Goal: Task Accomplishment & Management: Manage account settings

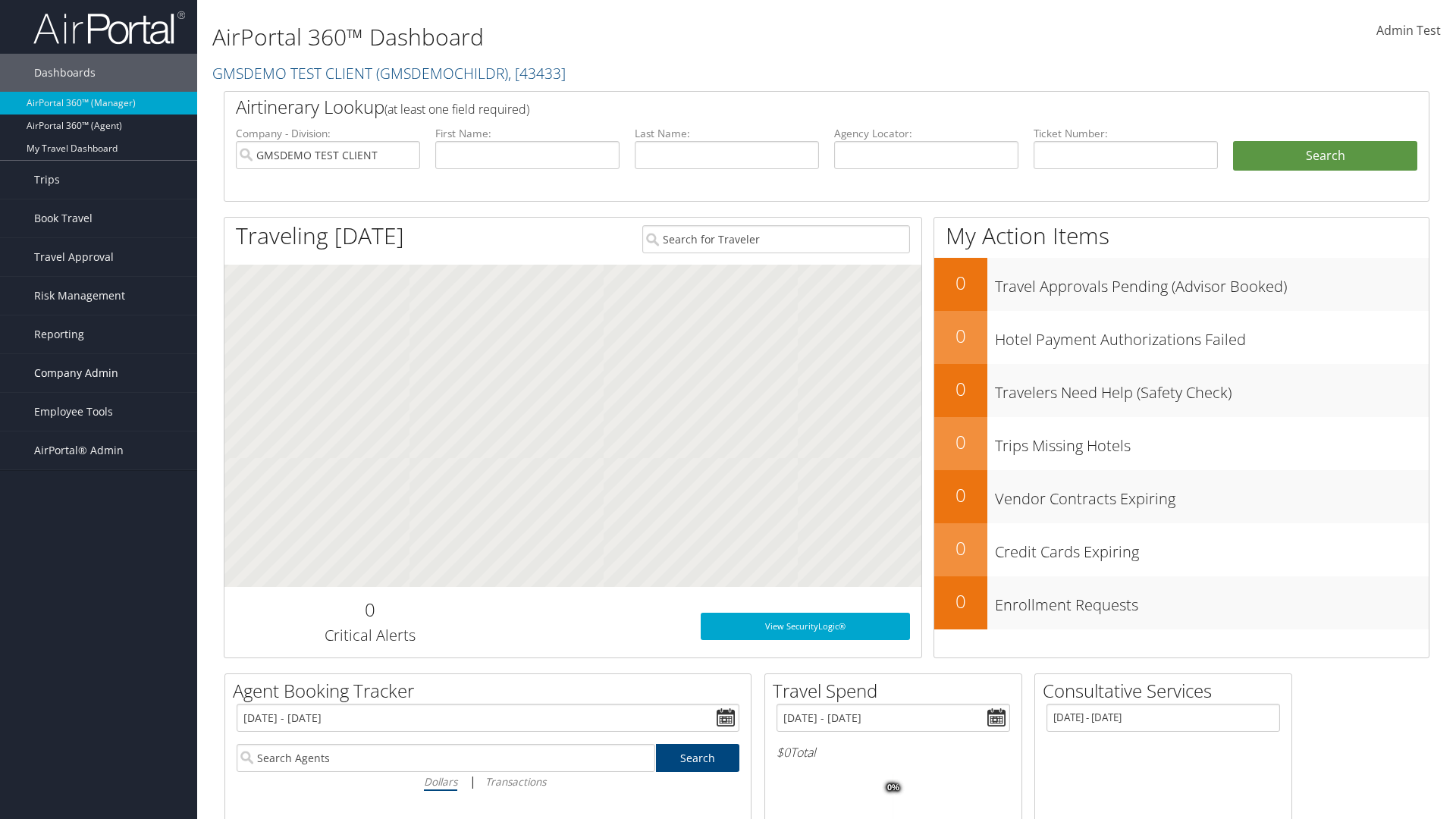
click at [99, 373] on span "Company Admin" at bounding box center [76, 373] width 84 height 38
click at [99, 699] on link "Airtinerary® Settings" at bounding box center [99, 699] width 197 height 22
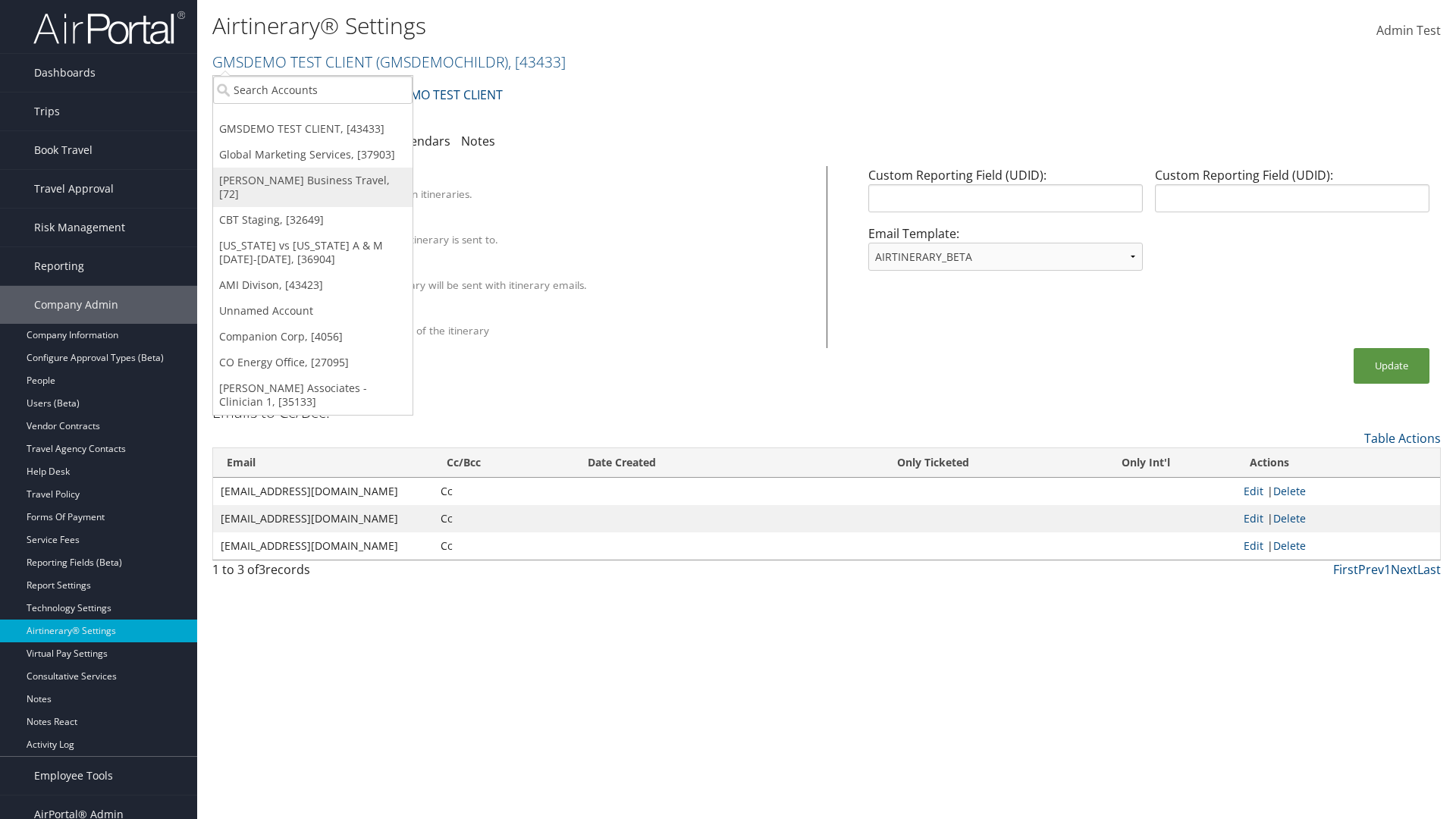
click at [313, 180] on link "[PERSON_NAME] Business Travel, [72]" at bounding box center [313, 187] width 200 height 39
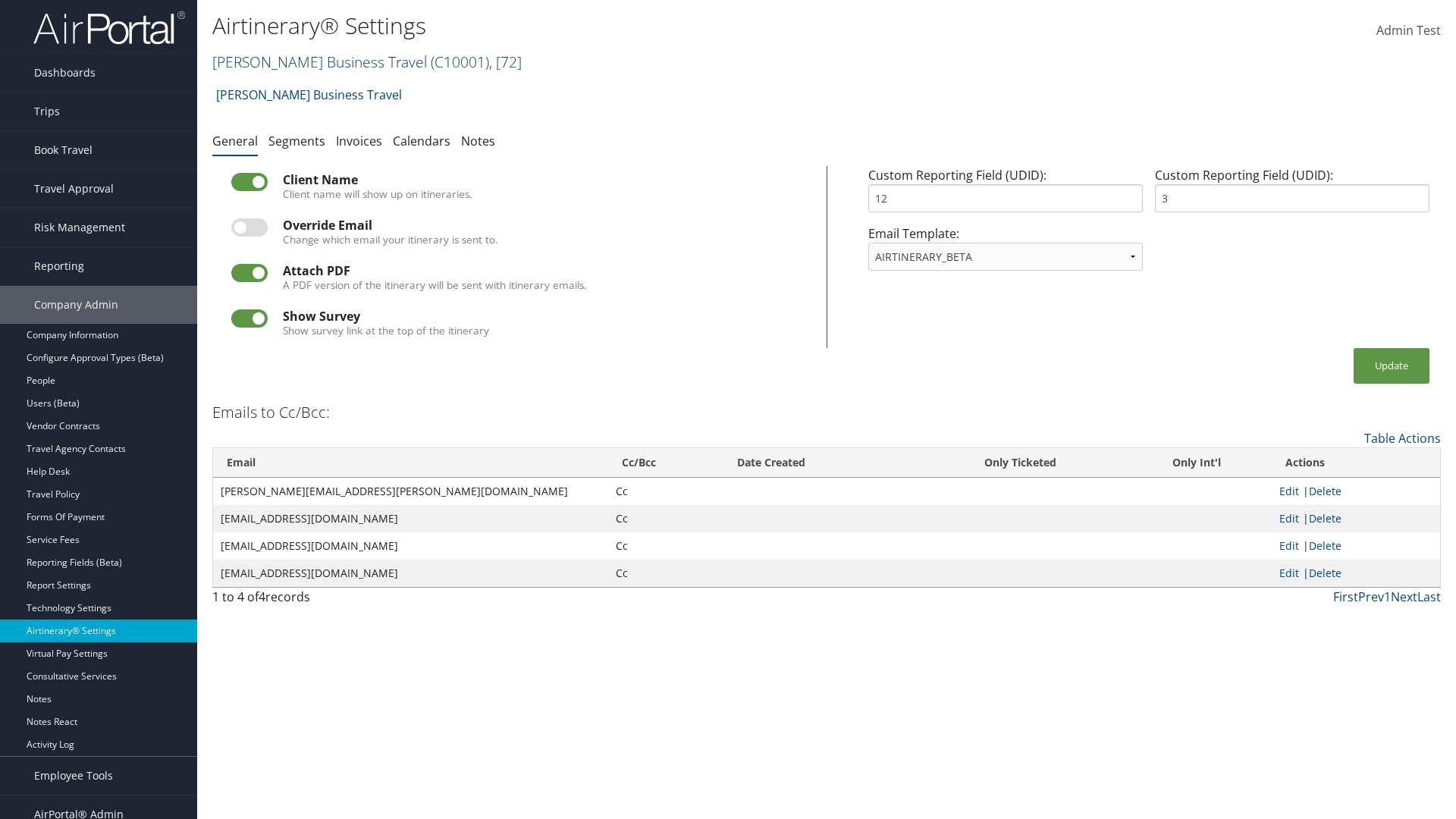
click at [313, 62] on link "Christopherson Business Travel ( C10001 ) , [ 72 ]" at bounding box center [367, 62] width 309 height 21
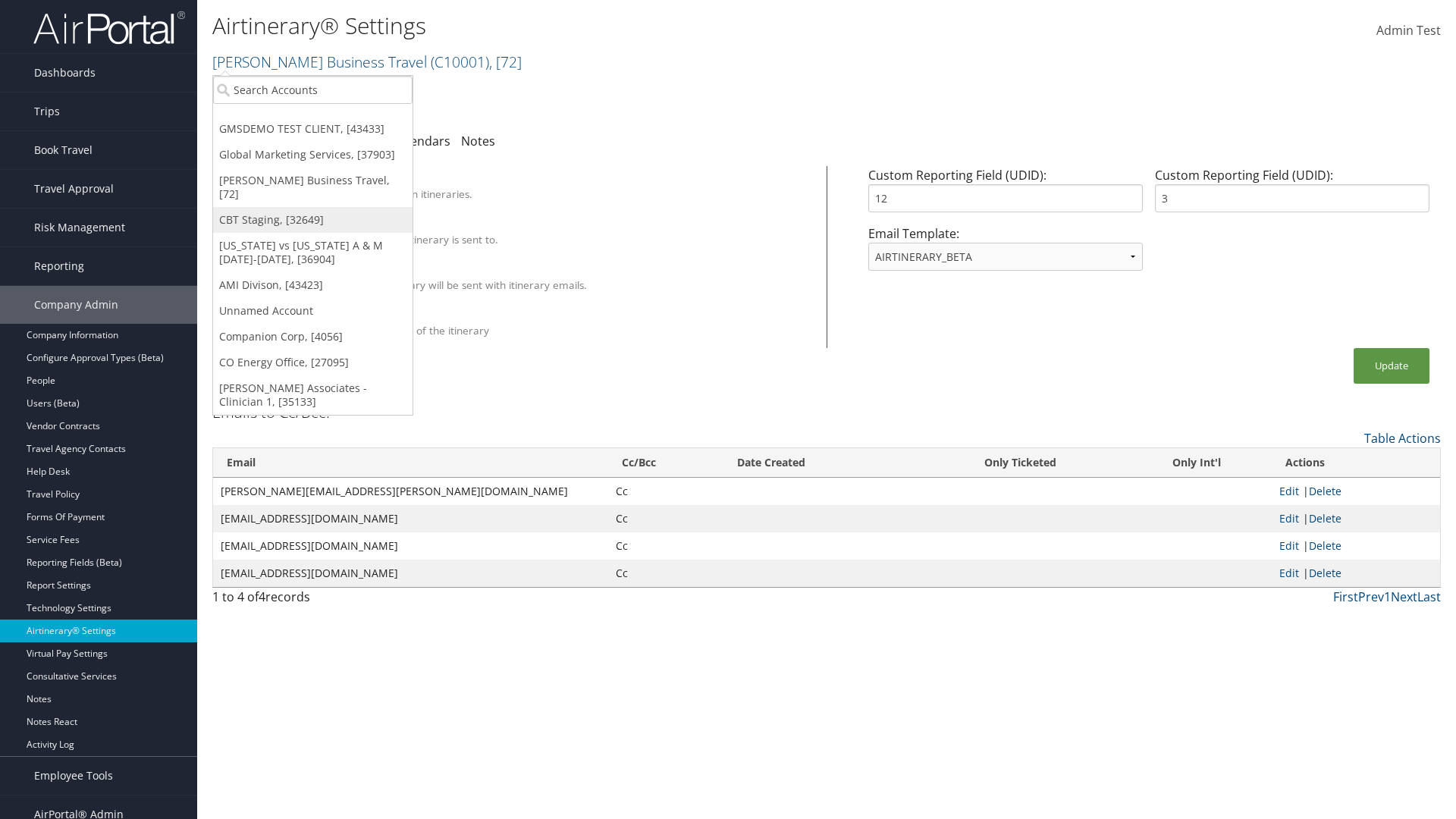
click at [313, 207] on link "CBT Staging, [32649]" at bounding box center [313, 220] width 200 height 26
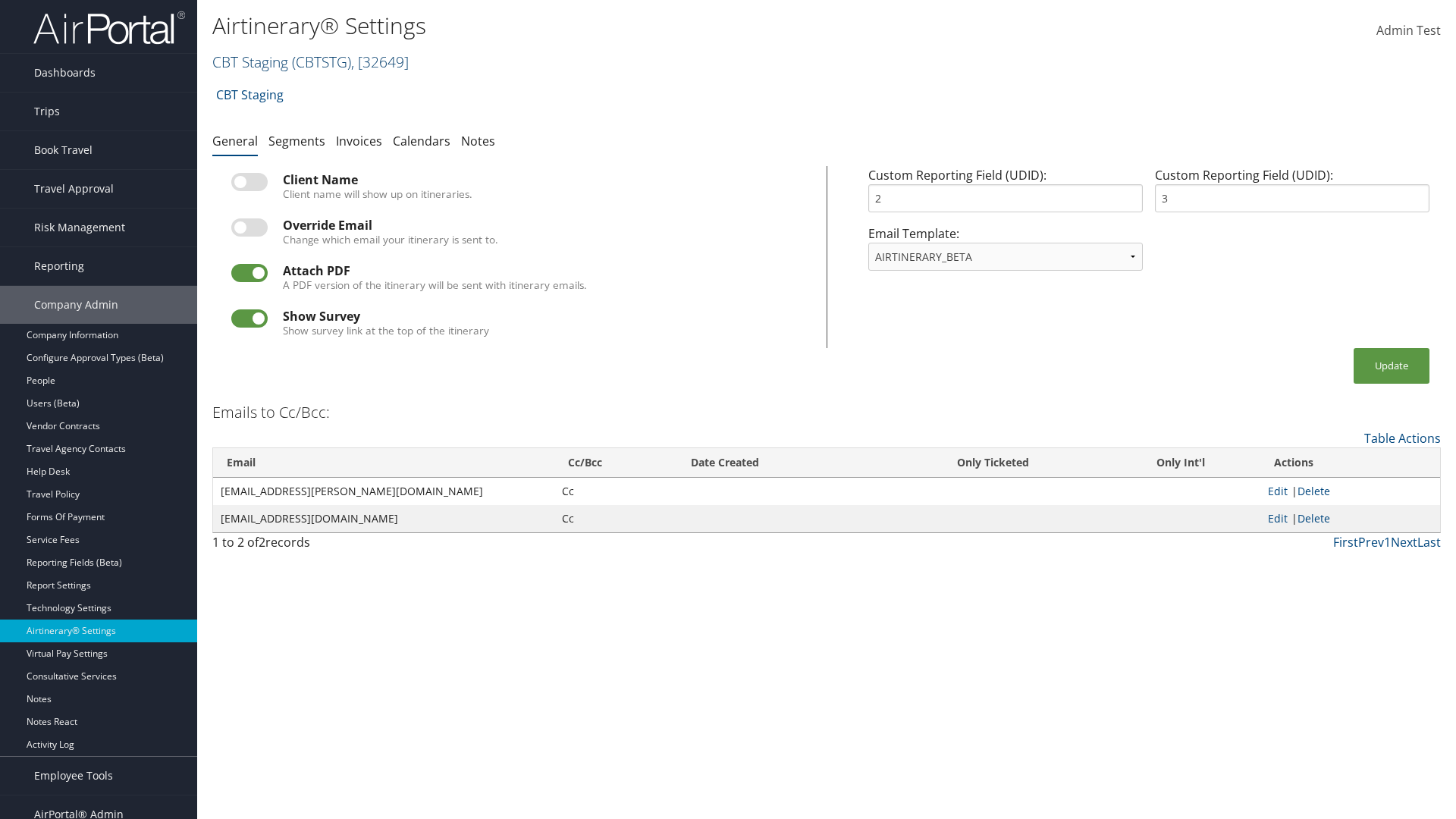
click at [250, 62] on link "CBT Staging ( CBTSTG ) , [ 32649 ]" at bounding box center [310, 62] width 196 height 21
click at [0, 0] on link "Global Marketing Services, [37903]" at bounding box center [0, 0] width 0 height 0
